Goal: Find specific page/section: Find specific page/section

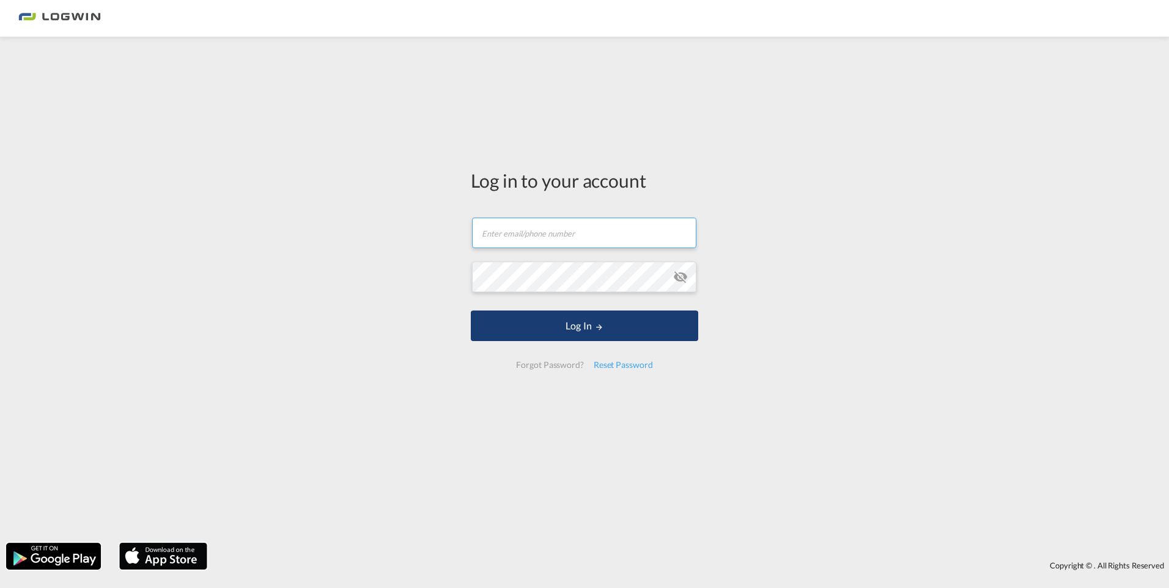
type input "[PERSON_NAME][EMAIL_ADDRESS][DOMAIN_NAME]"
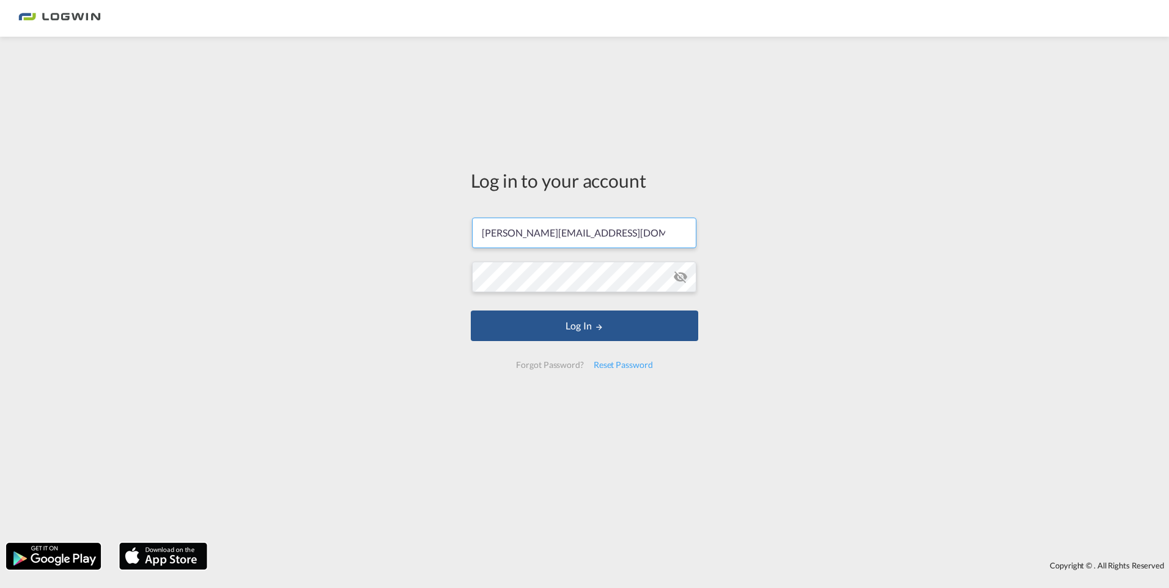
click at [573, 342] on form "[PERSON_NAME][EMAIL_ADDRESS][DOMAIN_NAME] Email field is required Password fiel…" at bounding box center [584, 292] width 227 height 175
click at [504, 314] on button "Log In" at bounding box center [584, 326] width 227 height 31
